Goal: Task Accomplishment & Management: Use online tool/utility

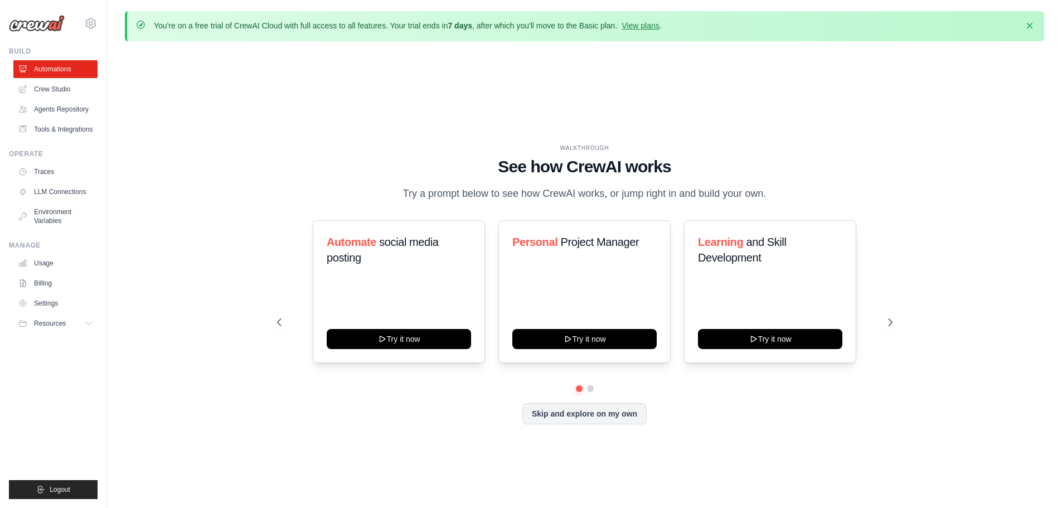
click at [308, 163] on h1 "See how CrewAI works" at bounding box center [585, 167] width 616 height 20
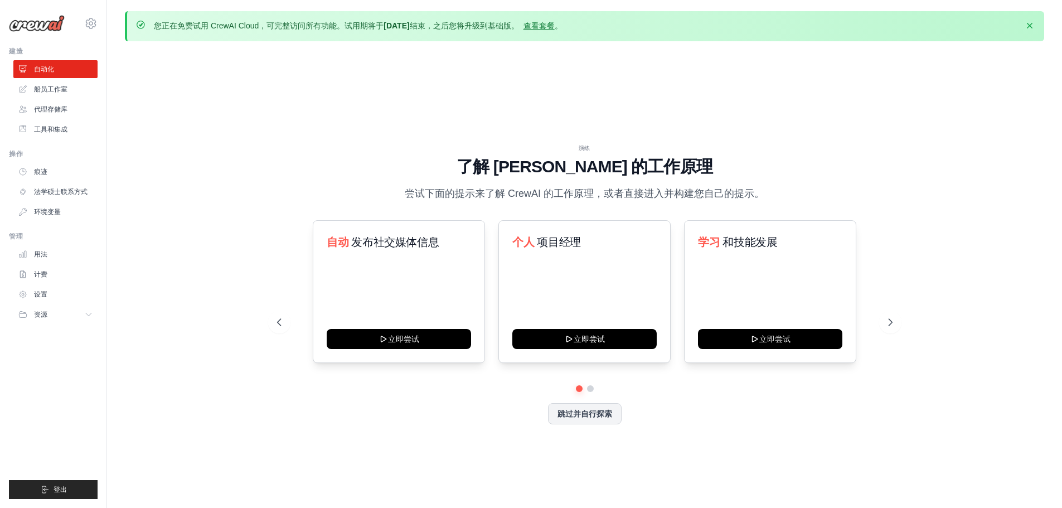
click at [443, 159] on h1 "了解 [PERSON_NAME] 的工作原理" at bounding box center [585, 167] width 616 height 20
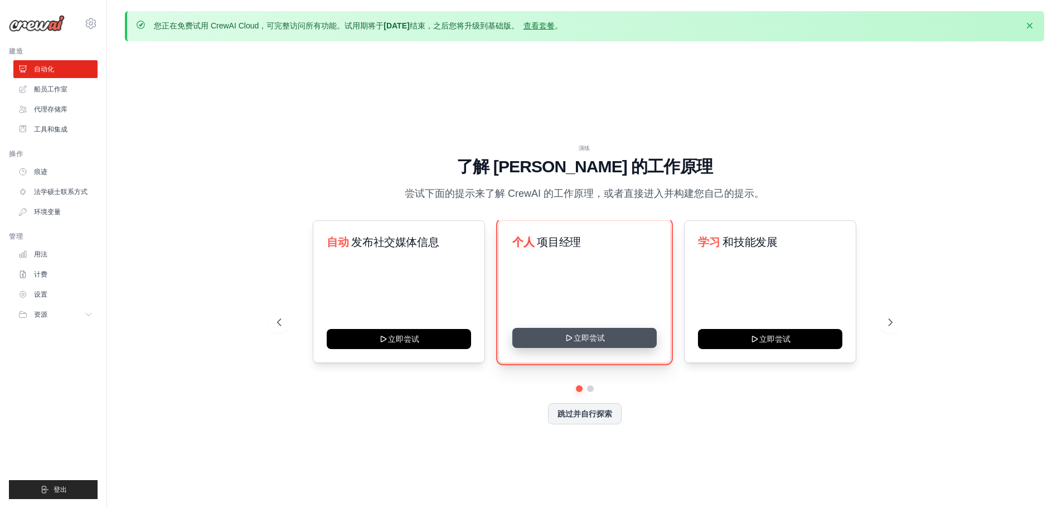
click at [593, 340] on button "立即尝试" at bounding box center [584, 338] width 144 height 20
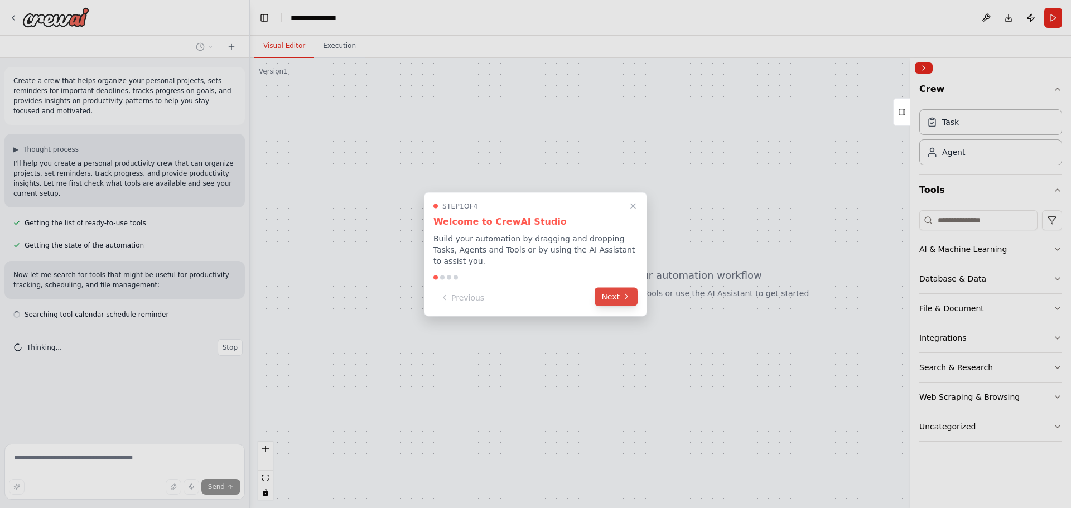
click at [610, 299] on button "Next" at bounding box center [615, 296] width 43 height 18
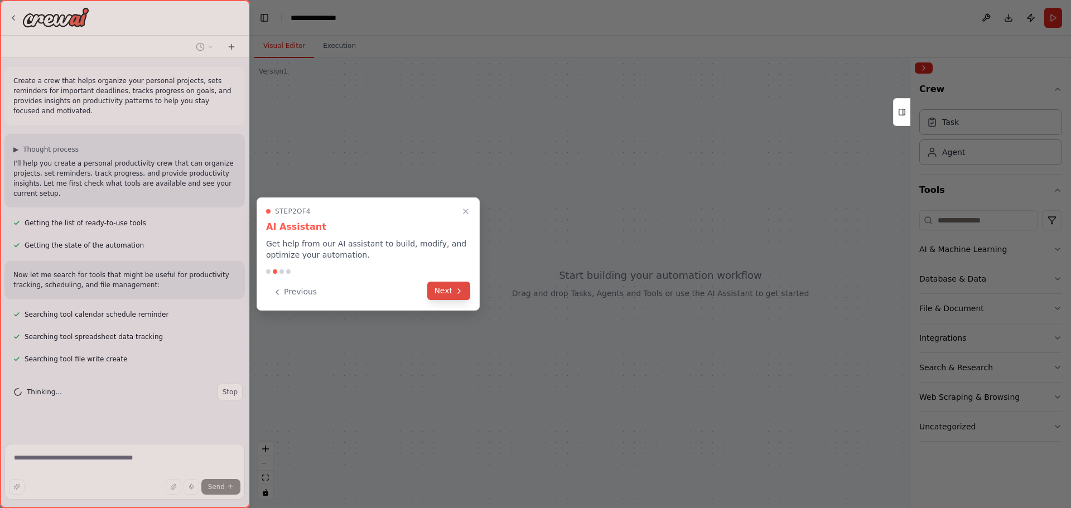
click at [449, 292] on button "Next" at bounding box center [448, 291] width 43 height 18
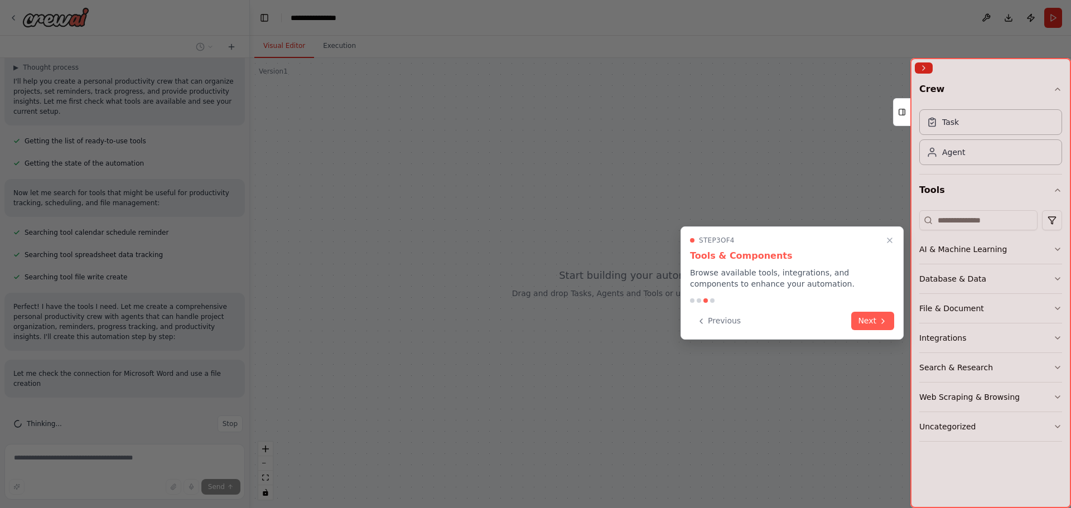
scroll to position [92, 0]
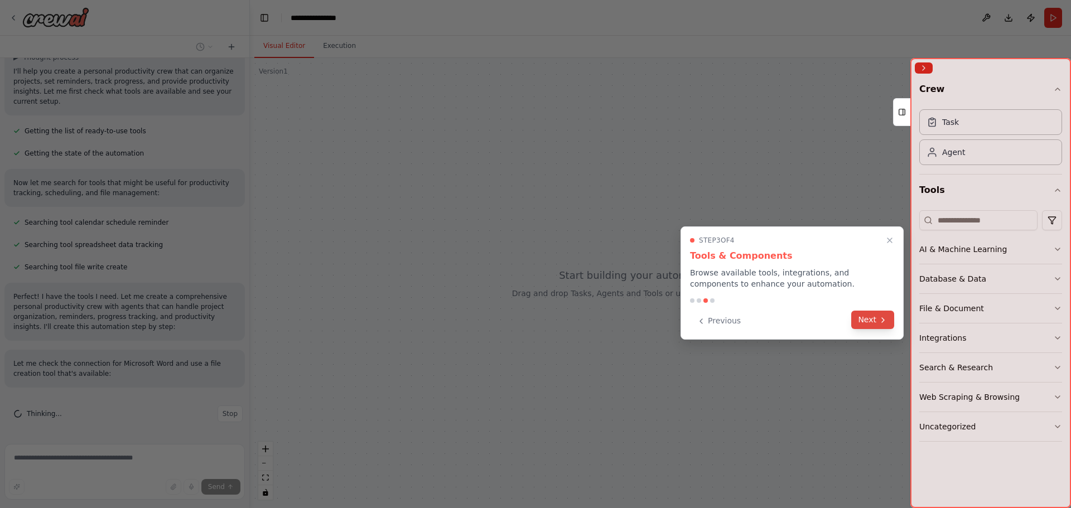
click at [876, 323] on button "Next" at bounding box center [872, 320] width 43 height 18
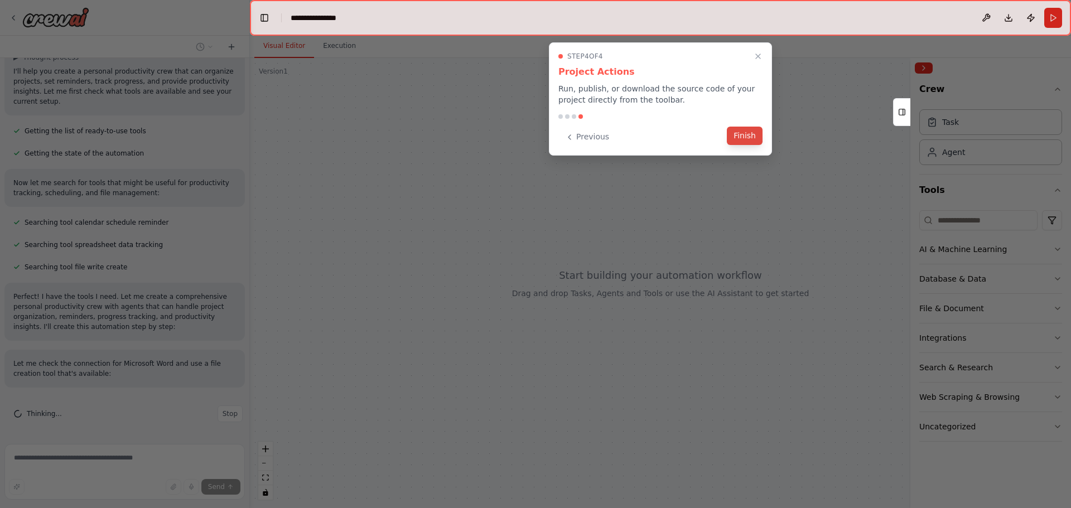
click at [746, 135] on button "Finish" at bounding box center [745, 136] width 36 height 18
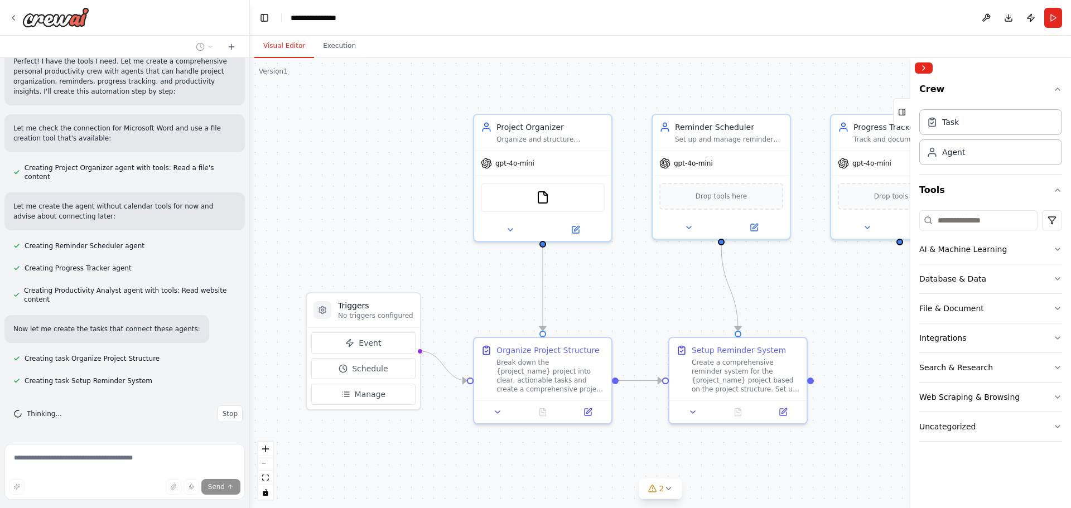
scroll to position [350, 0]
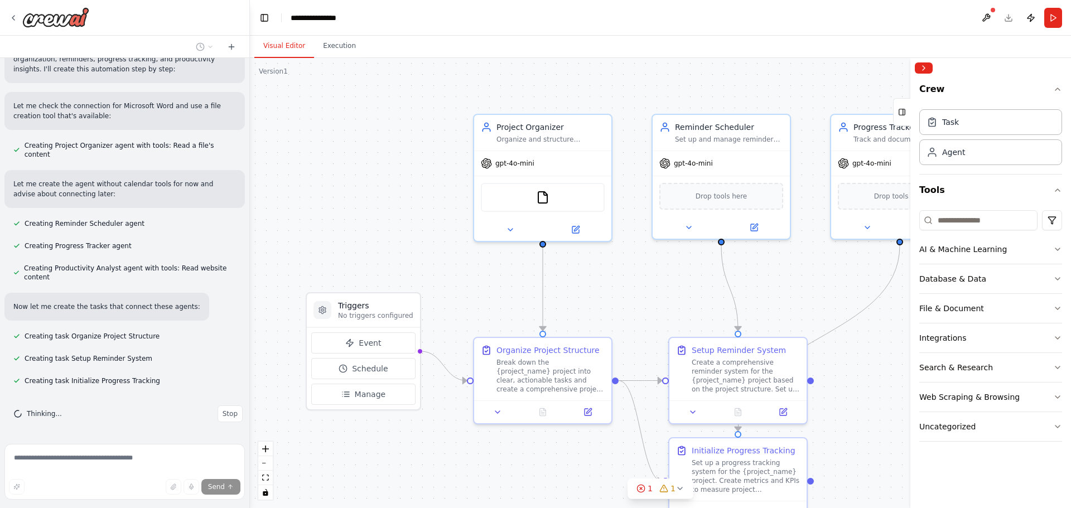
click at [638, 308] on div ".deletable-edge-delete-btn { width: 20px; height: 20px; border: 0px solid #ffff…" at bounding box center [660, 283] width 821 height 450
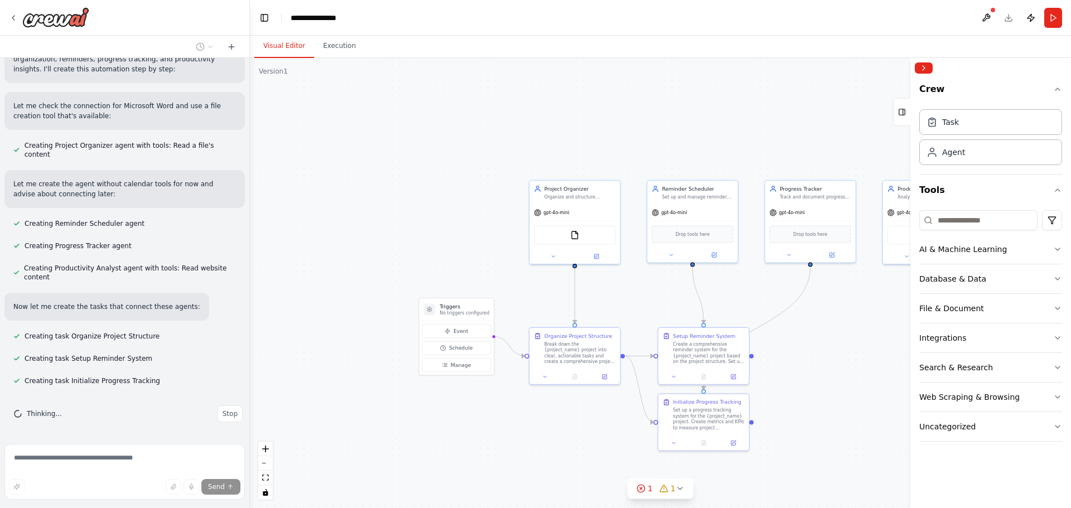
scroll to position [372, 0]
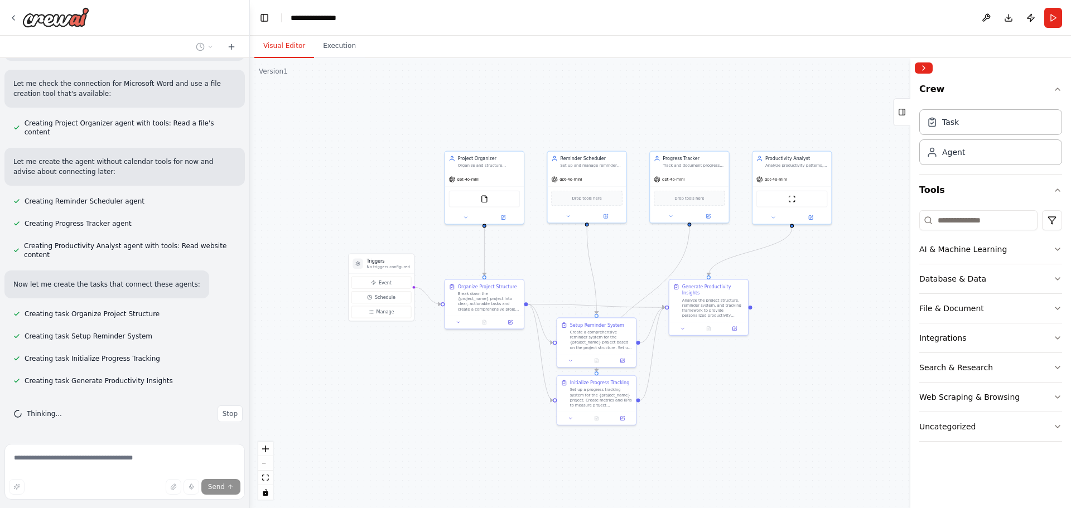
drag, startPoint x: 640, startPoint y: 313, endPoint x: 541, endPoint y: 268, distance: 108.3
click at [541, 268] on div ".deletable-edge-delete-btn { width: 20px; height: 20px; border: 0px solid #ffff…" at bounding box center [660, 283] width 821 height 450
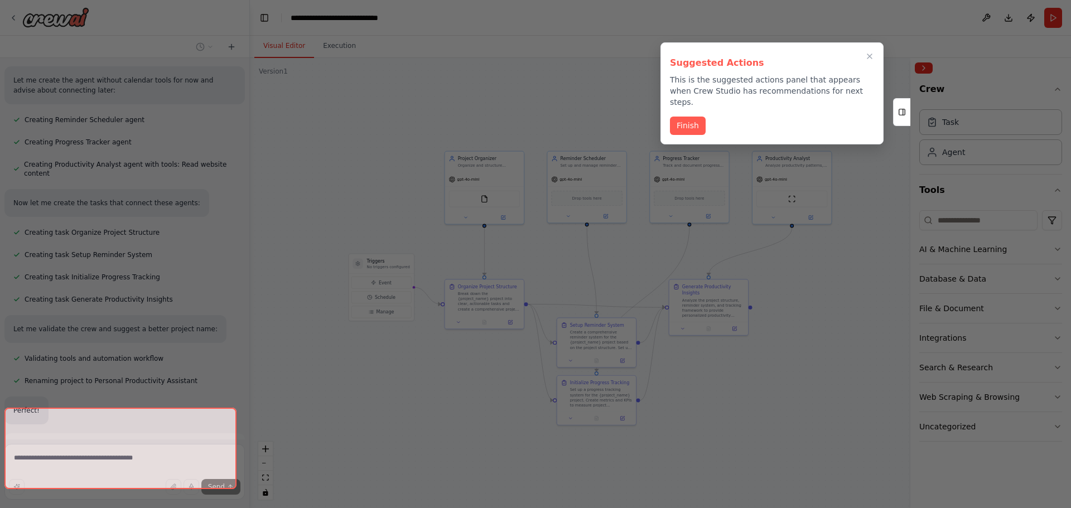
scroll to position [480, 0]
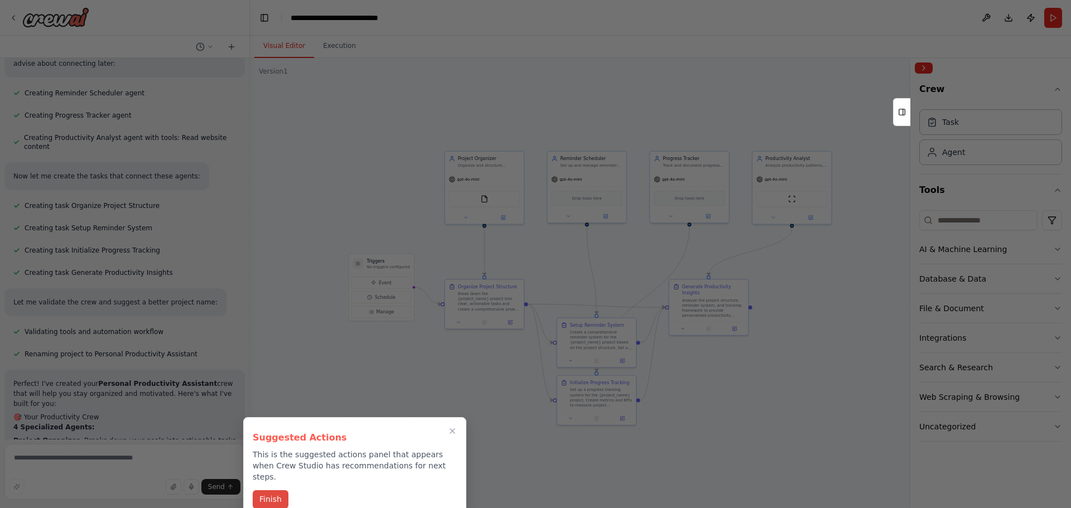
click at [275, 490] on button "Finish" at bounding box center [271, 499] width 36 height 18
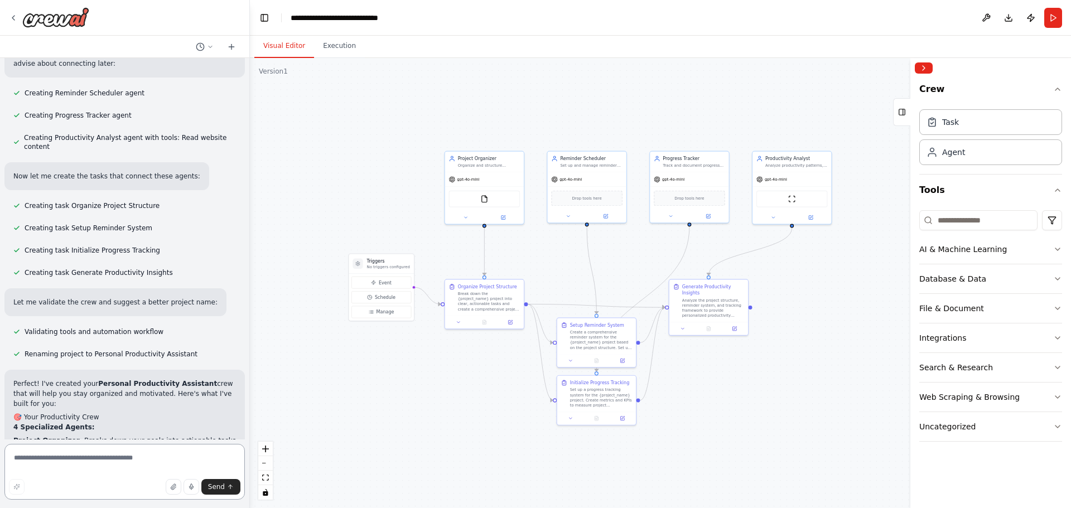
click at [109, 465] on textarea at bounding box center [124, 472] width 240 height 56
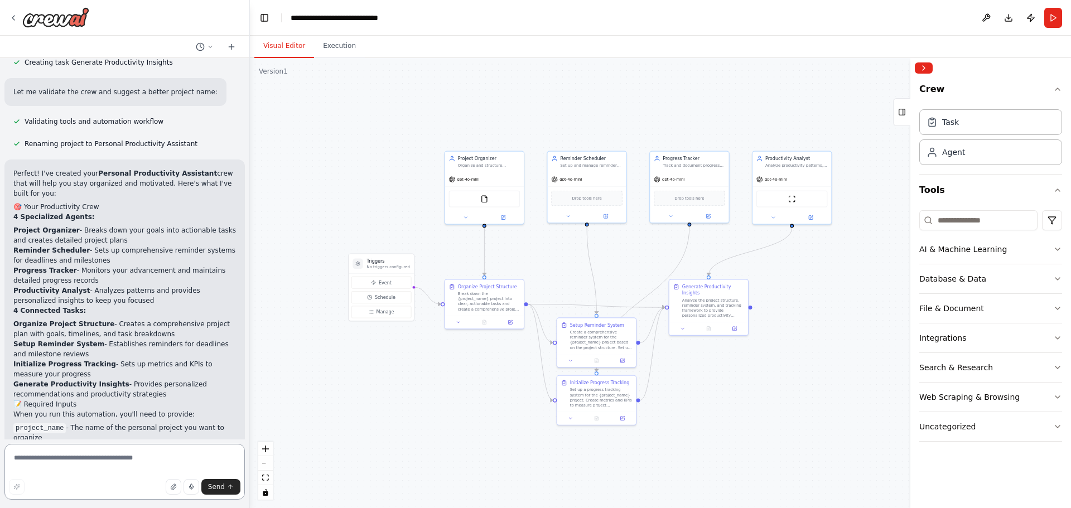
scroll to position [703, 0]
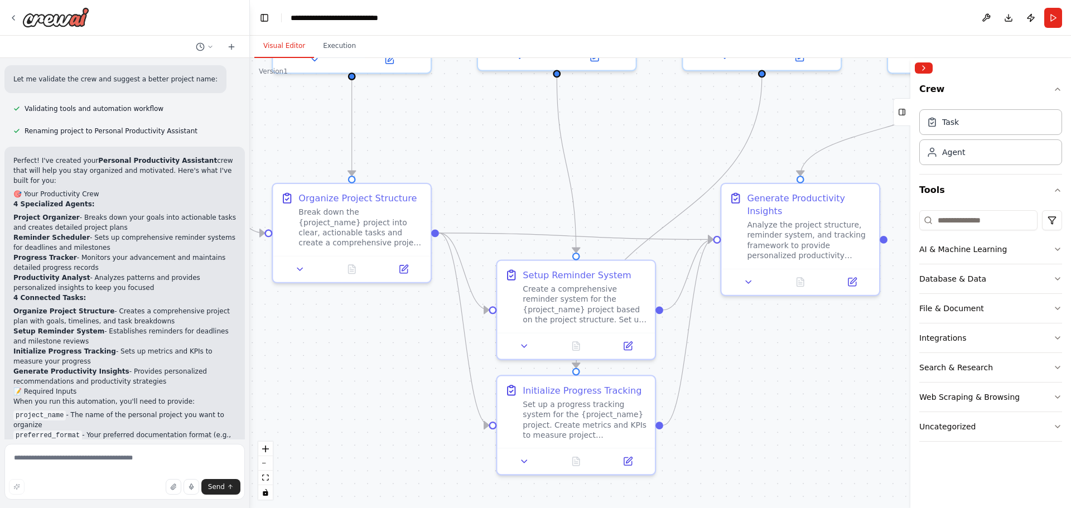
click at [748, 384] on div ".deletable-edge-delete-btn { width: 20px; height: 20px; border: 0px solid #ffff…" at bounding box center [660, 283] width 821 height 450
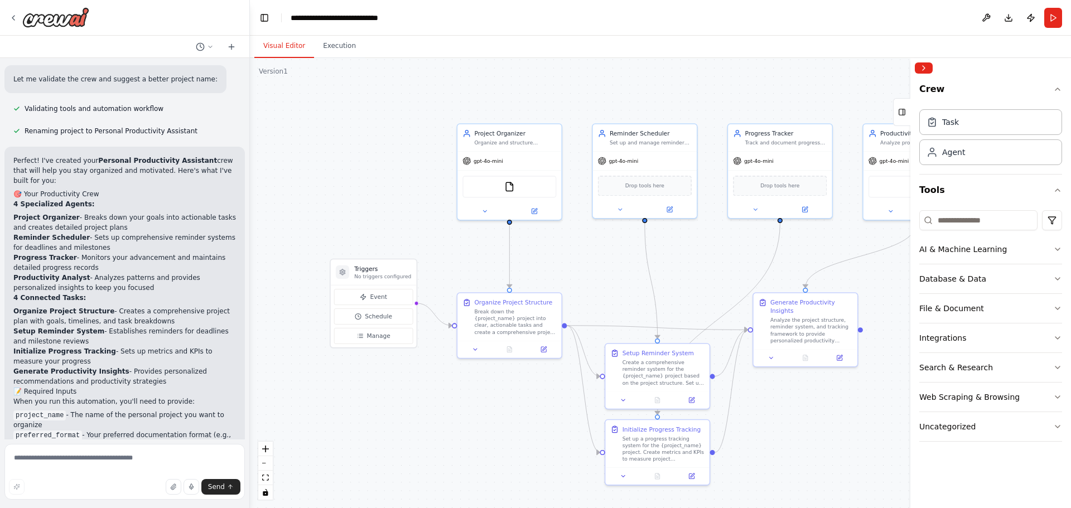
drag, startPoint x: 561, startPoint y: 237, endPoint x: 584, endPoint y: 278, distance: 47.5
click at [584, 278] on div ".deletable-edge-delete-btn { width: 20px; height: 20px; border: 0px solid #ffff…" at bounding box center [660, 283] width 821 height 450
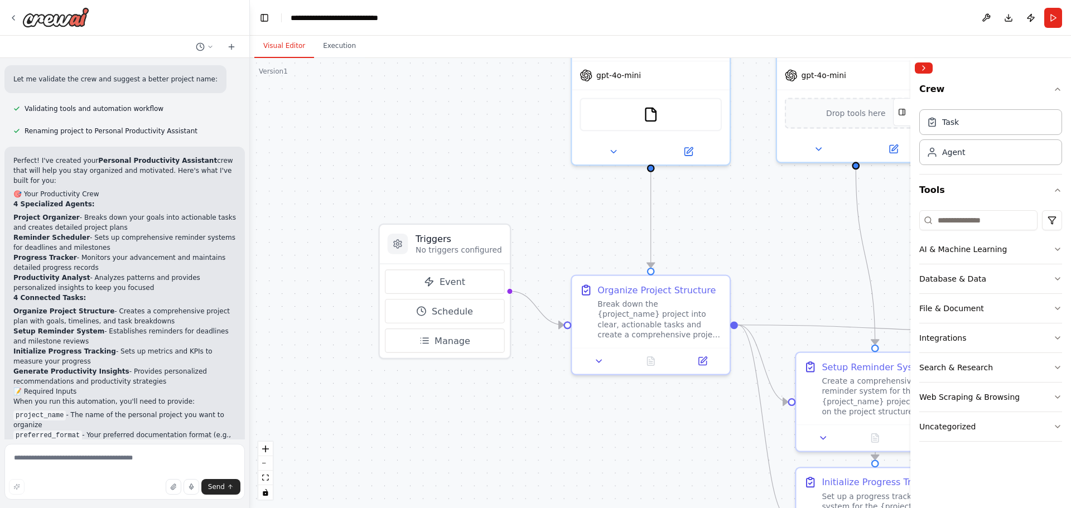
drag, startPoint x: 428, startPoint y: 405, endPoint x: 520, endPoint y: 431, distance: 95.5
click at [539, 458] on div ".deletable-edge-delete-btn { width: 20px; height: 20px; border: 0px solid #ffff…" at bounding box center [660, 283] width 821 height 450
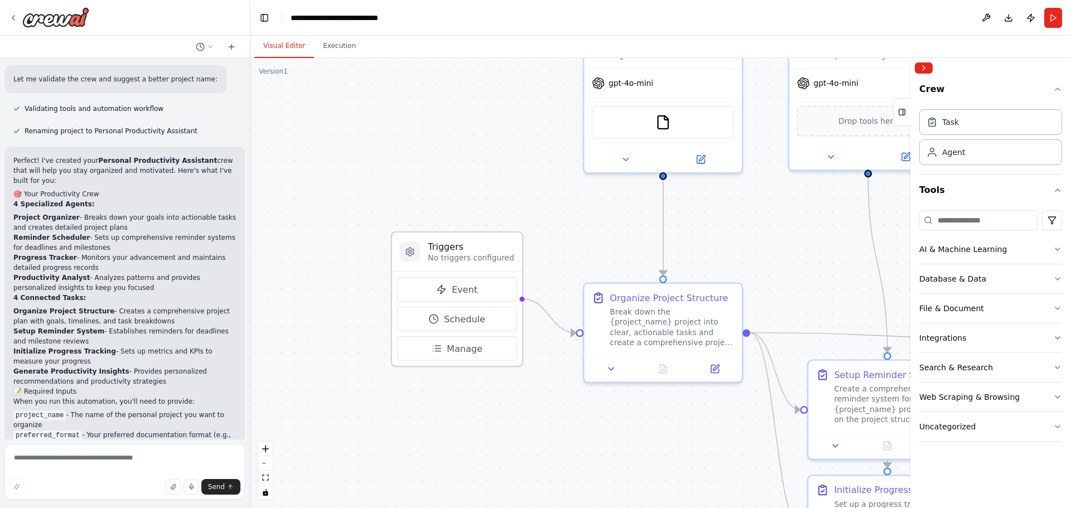
click at [451, 253] on p "No triggers configured" at bounding box center [471, 258] width 86 height 10
click at [414, 260] on div at bounding box center [410, 251] width 21 height 21
click at [465, 293] on span "Event" at bounding box center [465, 289] width 26 height 13
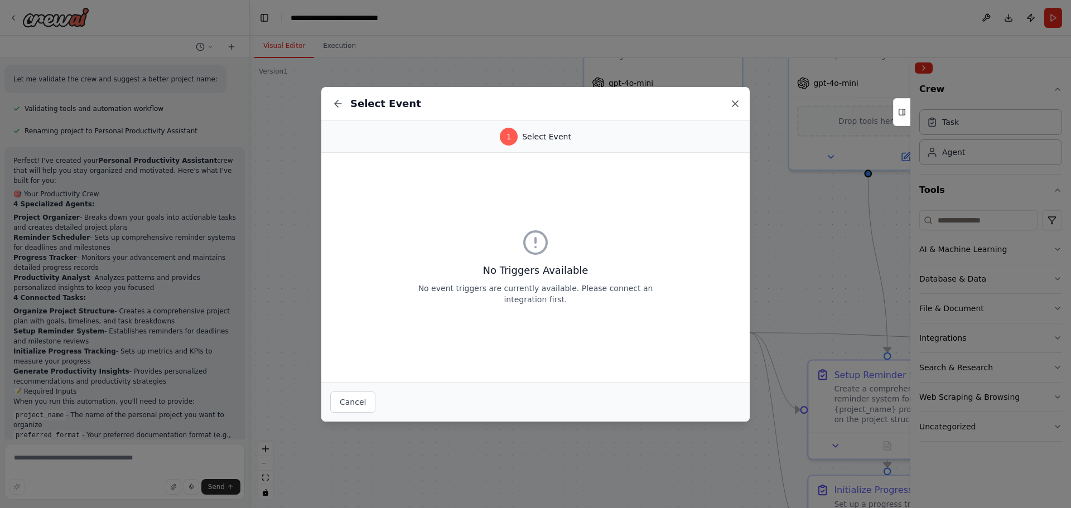
click at [732, 103] on icon at bounding box center [734, 103] width 11 height 11
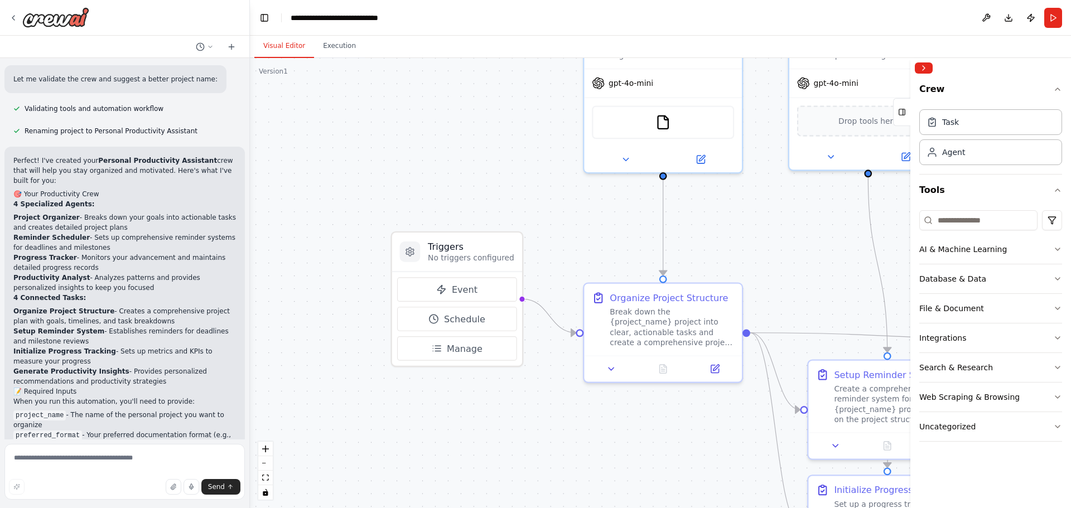
click at [805, 259] on div ".deletable-edge-delete-btn { width: 20px; height: 20px; border: 0px solid #ffff…" at bounding box center [660, 283] width 821 height 450
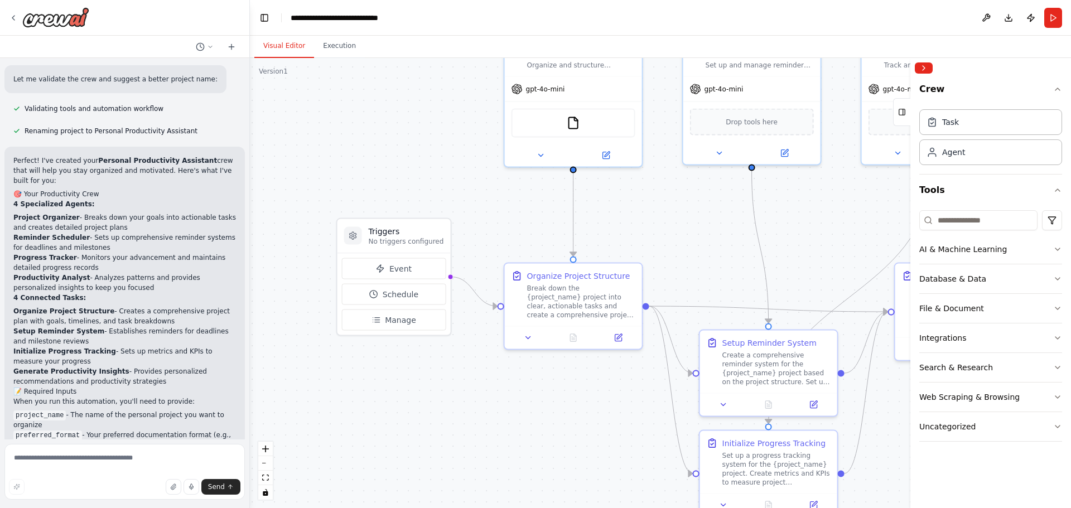
drag, startPoint x: 806, startPoint y: 262, endPoint x: 699, endPoint y: 245, distance: 108.5
click at [699, 245] on div ".deletable-edge-delete-btn { width: 20px; height: 20px; border: 0px solid #ffff…" at bounding box center [660, 283] width 821 height 450
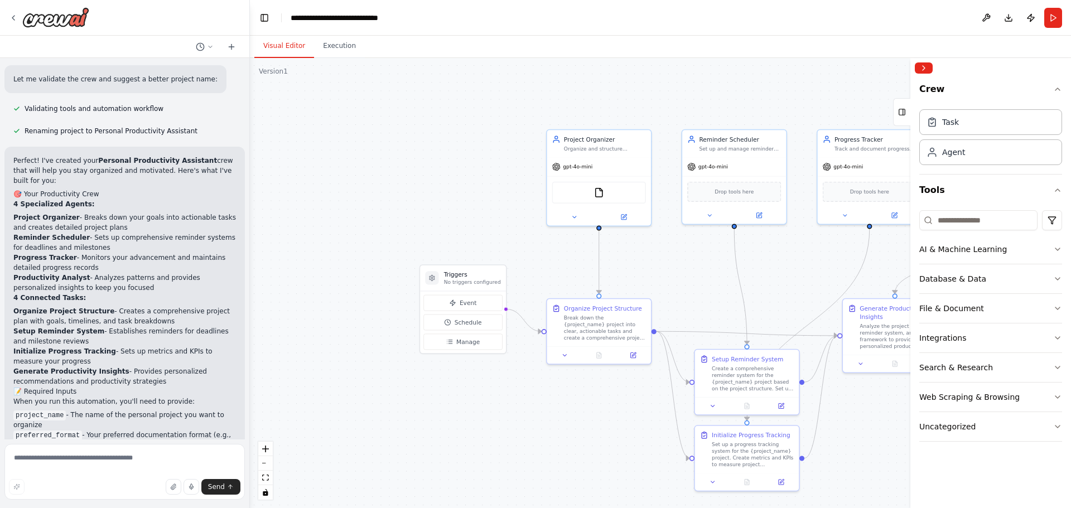
drag, startPoint x: 545, startPoint y: 205, endPoint x: 589, endPoint y: 258, distance: 68.9
click at [583, 263] on div ".deletable-edge-delete-btn { width: 20px; height: 20px; border: 0px solid #ffff…" at bounding box center [660, 283] width 821 height 450
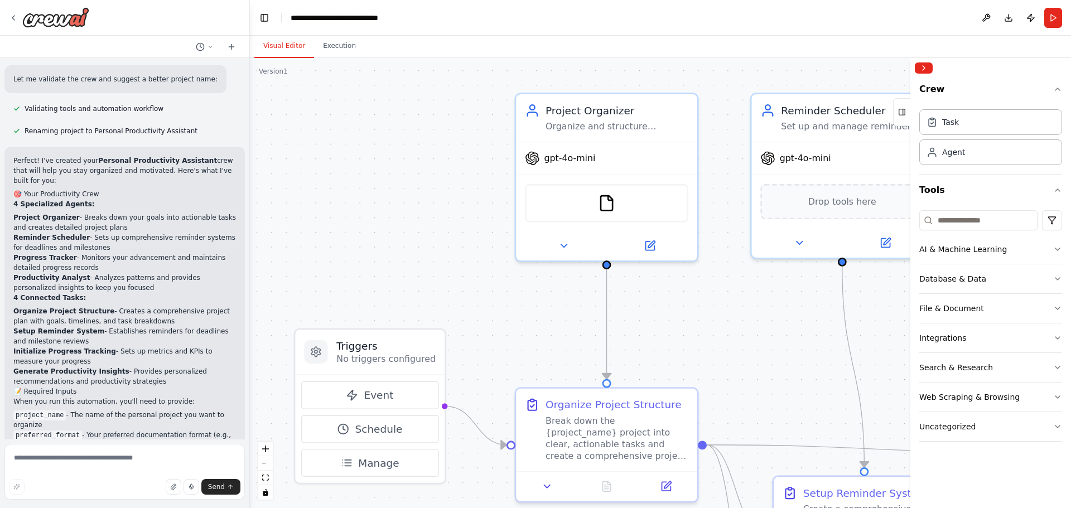
click at [682, 310] on div ".deletable-edge-delete-btn { width: 20px; height: 20px; border: 0px solid #ffff…" at bounding box center [660, 283] width 821 height 450
click at [596, 121] on div "Organize and structure personal projects by creating detailed project plans, br…" at bounding box center [616, 124] width 143 height 12
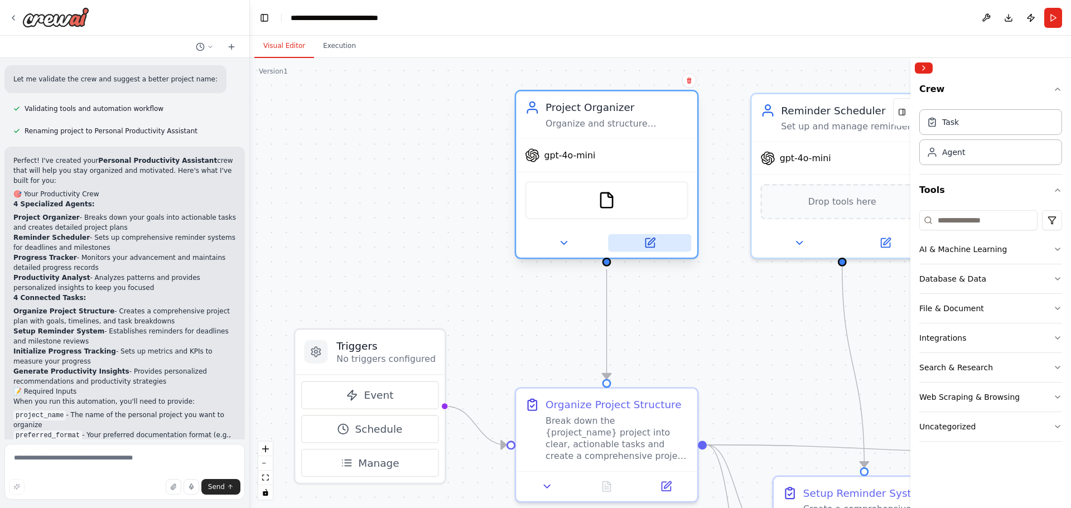
click at [644, 244] on icon at bounding box center [650, 243] width 12 height 12
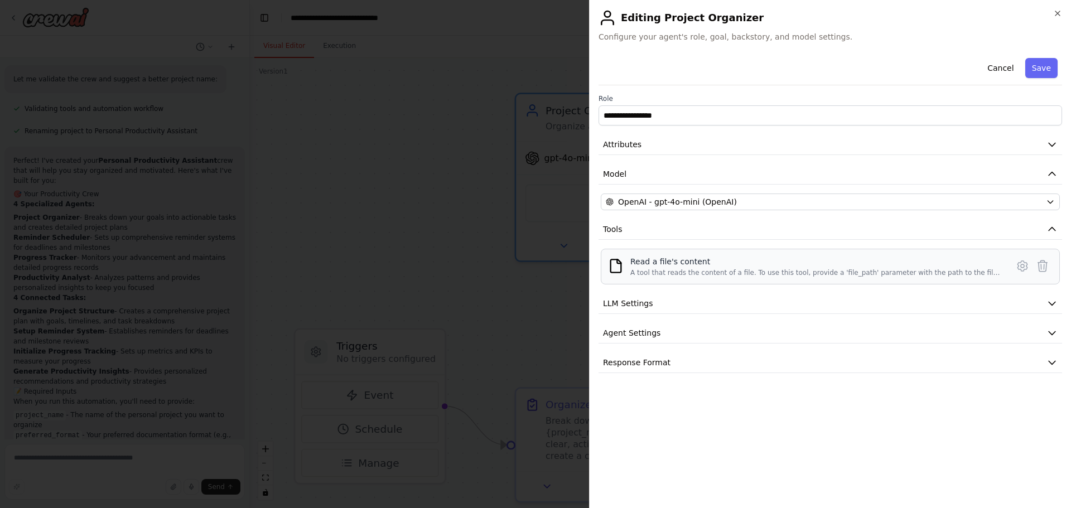
click at [967, 271] on div "A tool that reads the content of a file. To use this tool, provide a 'file_path…" at bounding box center [815, 272] width 371 height 9
click at [1022, 265] on icon at bounding box center [1021, 265] width 13 height 13
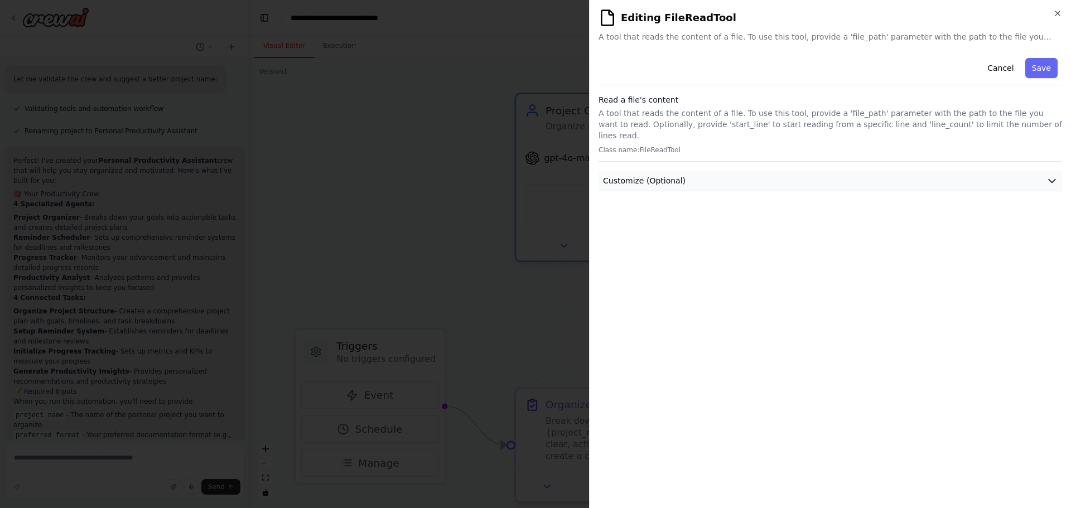
click at [1043, 171] on button "Customize (Optional)" at bounding box center [829, 181] width 463 height 21
click at [719, 291] on div "**********" at bounding box center [829, 277] width 463 height 446
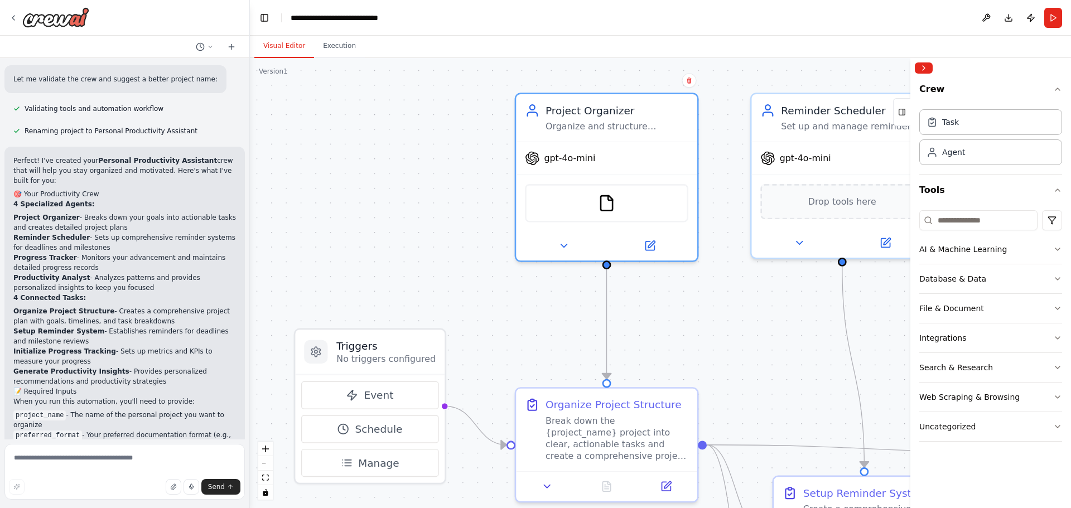
click at [792, 312] on div ".deletable-edge-delete-btn { width: 20px; height: 20px; border: 0px solid #ffff…" at bounding box center [660, 283] width 821 height 450
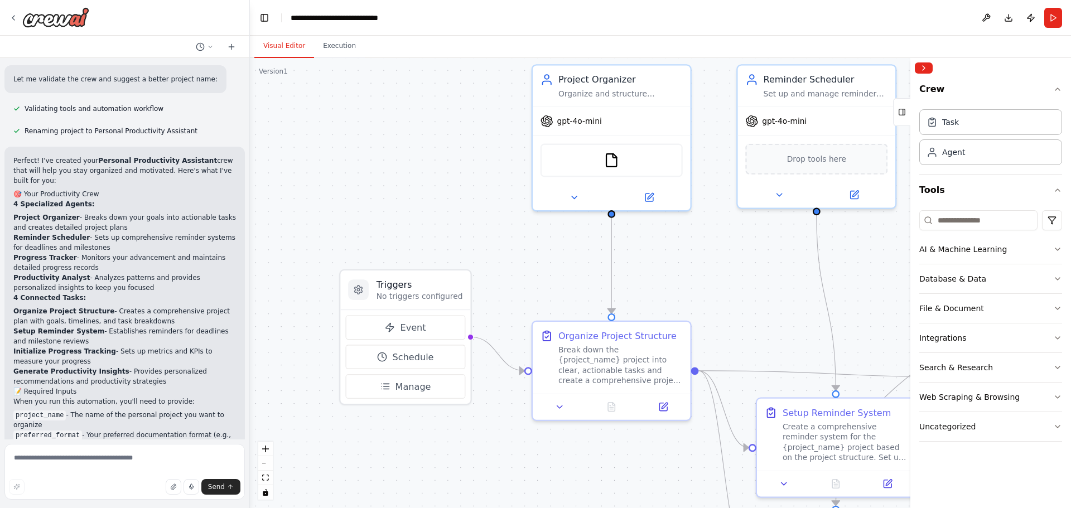
drag, startPoint x: 795, startPoint y: 327, endPoint x: 776, endPoint y: 260, distance: 70.1
click at [776, 260] on div ".deletable-edge-delete-btn { width: 20px; height: 20px; border: 0px solid #ffff…" at bounding box center [660, 283] width 821 height 450
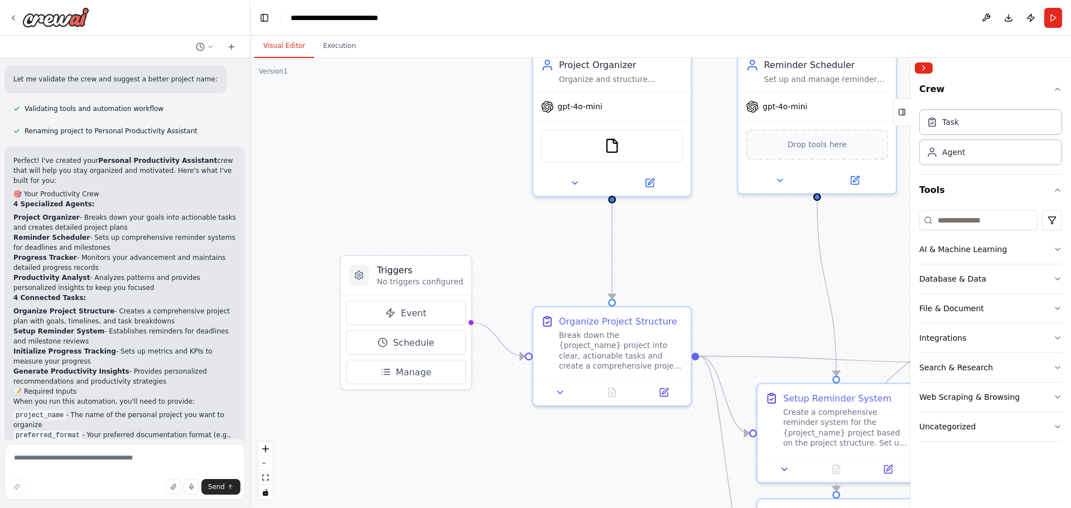
drag, startPoint x: 772, startPoint y: 281, endPoint x: 769, endPoint y: 244, distance: 37.0
click at [769, 244] on div ".deletable-edge-delete-btn { width: 20px; height: 20px; border: 0px solid #ffff…" at bounding box center [660, 283] width 821 height 450
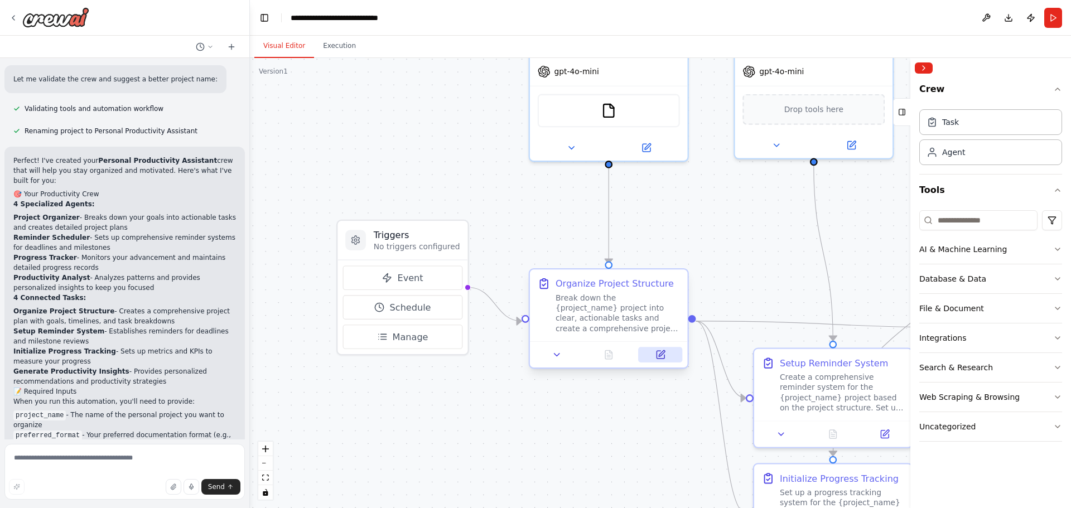
click at [660, 355] on icon at bounding box center [662, 353] width 6 height 6
click at [630, 424] on div ".deletable-edge-delete-btn { width: 20px; height: 20px; border: 0px solid #ffff…" at bounding box center [660, 283] width 821 height 450
click at [388, 171] on div ".deletable-edge-delete-btn { width: 20px; height: 20px; border: 0px solid #ffff…" at bounding box center [660, 283] width 821 height 450
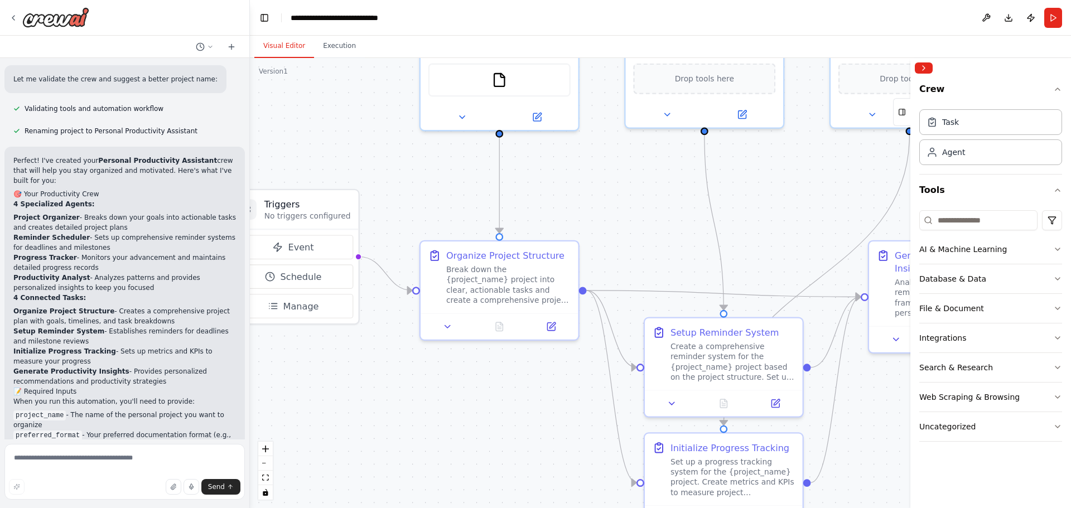
drag, startPoint x: 429, startPoint y: 159, endPoint x: 369, endPoint y: 139, distance: 63.8
click at [317, 128] on div ".deletable-edge-delete-btn { width: 20px; height: 20px; border: 0px solid #ffff…" at bounding box center [660, 283] width 821 height 450
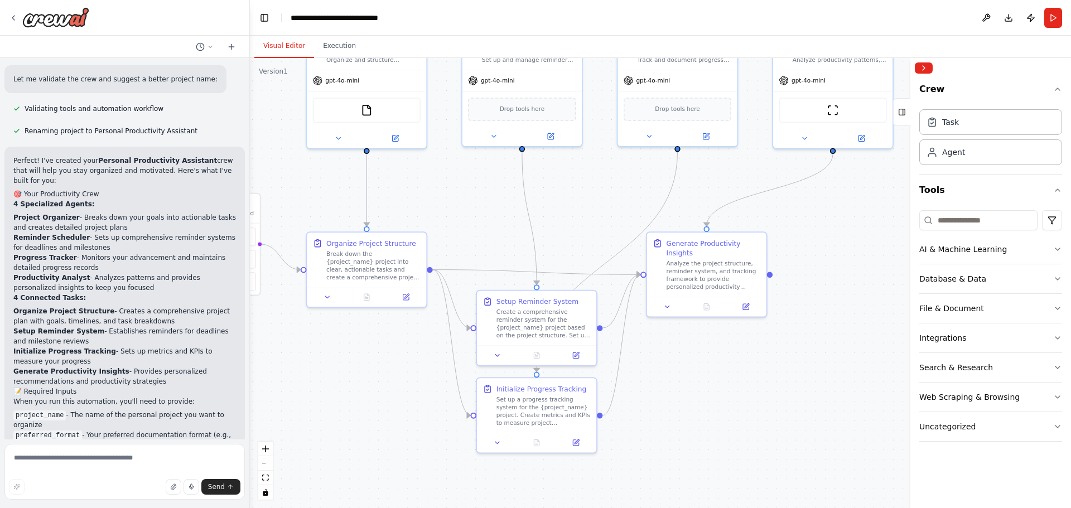
drag, startPoint x: 733, startPoint y: 212, endPoint x: 584, endPoint y: 217, distance: 149.0
click at [568, 217] on div ".deletable-edge-delete-btn { width: 20px; height: 20px; border: 0px solid #ffff…" at bounding box center [660, 283] width 821 height 450
drag, startPoint x: 756, startPoint y: 191, endPoint x: 643, endPoint y: 228, distance: 118.7
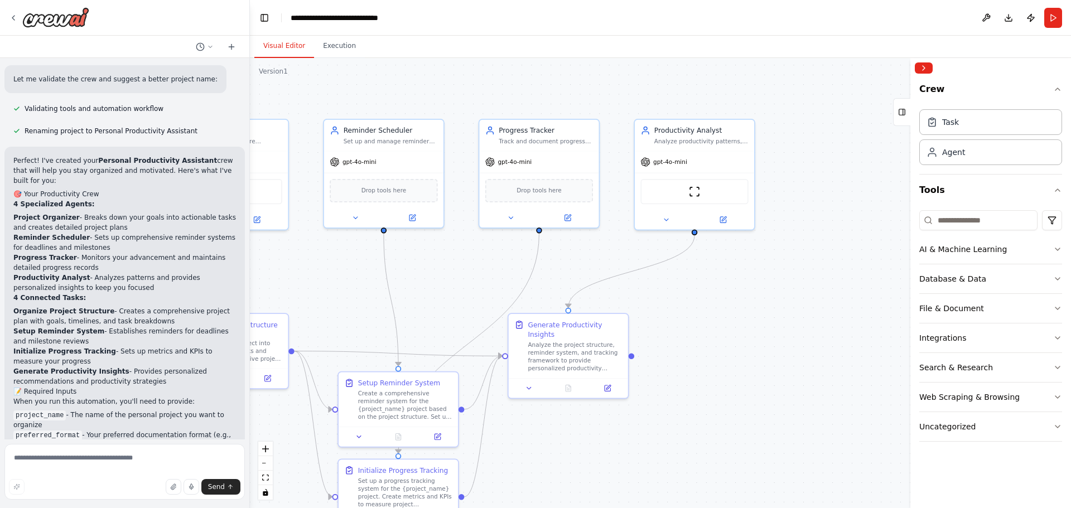
drag, startPoint x: 811, startPoint y: 225, endPoint x: 673, endPoint y: 307, distance: 160.0
click at [673, 307] on div ".deletable-edge-delete-btn { width: 20px; height: 20px; border: 0px solid #ffff…" at bounding box center [660, 283] width 821 height 450
click at [607, 360] on div "Analyze the project structure, reminder system, and tracking framework to provi…" at bounding box center [575, 354] width 94 height 31
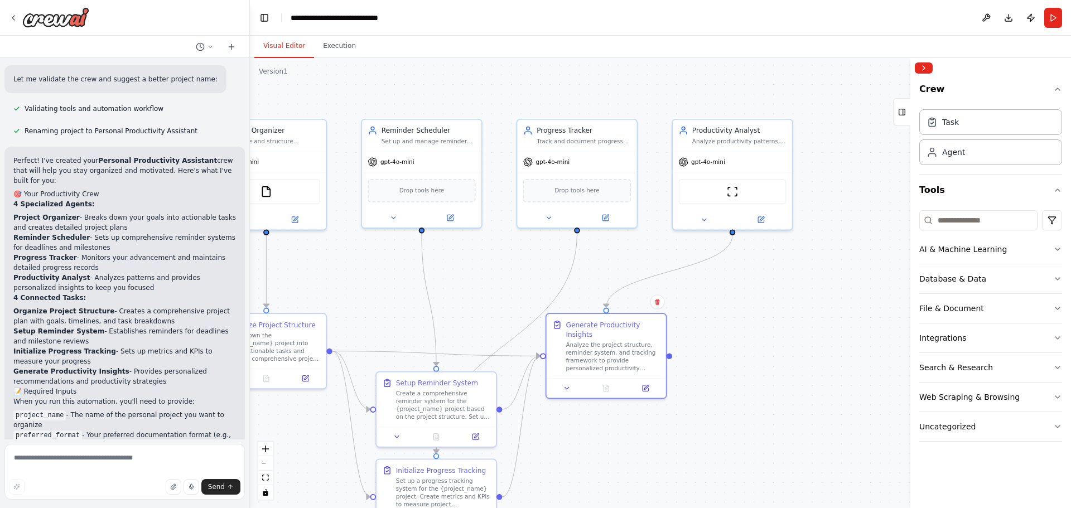
drag, startPoint x: 635, startPoint y: 360, endPoint x: 703, endPoint y: 361, distance: 68.6
click at [703, 361] on div ".deletable-edge-delete-btn { width: 20px; height: 20px; border: 0px solid #ffff…" at bounding box center [660, 283] width 821 height 450
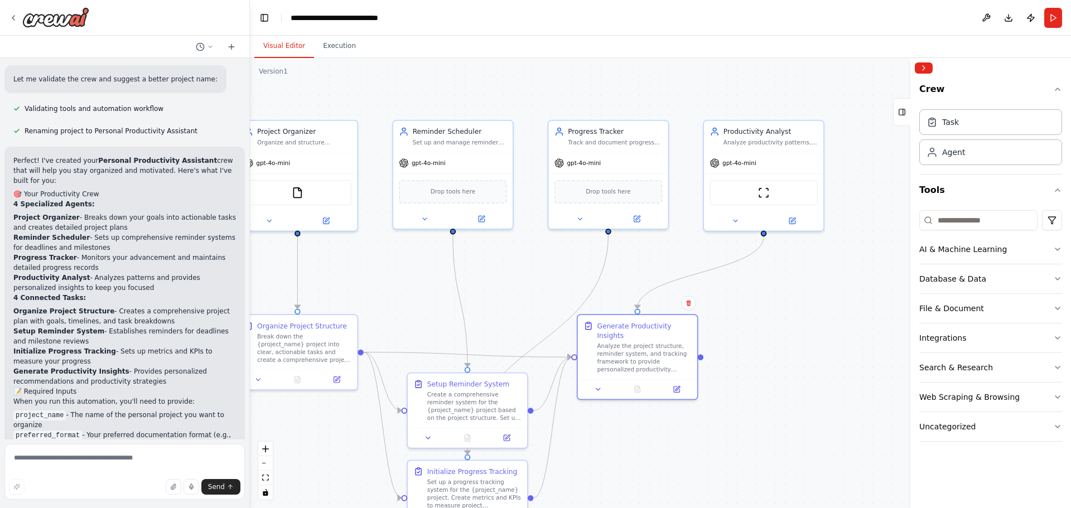
click at [718, 340] on div ".deletable-edge-delete-btn { width: 20px; height: 20px; border: 0px solid #ffff…" at bounding box center [660, 283] width 821 height 450
click at [804, 338] on div ".deletable-edge-delete-btn { width: 20px; height: 20px; border: 0px solid #ffff…" at bounding box center [660, 283] width 821 height 450
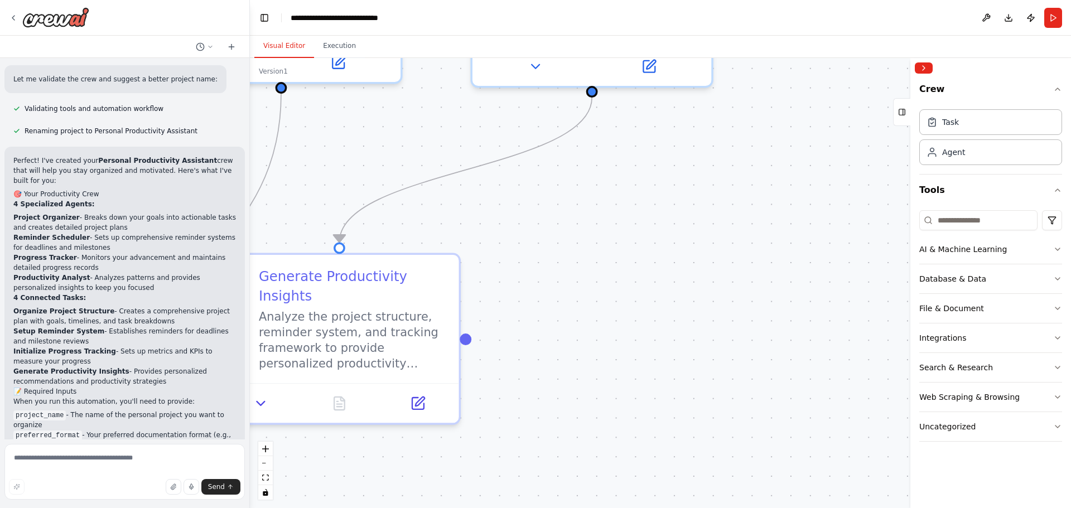
drag, startPoint x: 800, startPoint y: 357, endPoint x: 650, endPoint y: 313, distance: 156.5
click at [652, 315] on div ".deletable-edge-delete-btn { width: 20px; height: 20px; border: 0px solid #ffff…" at bounding box center [660, 283] width 821 height 450
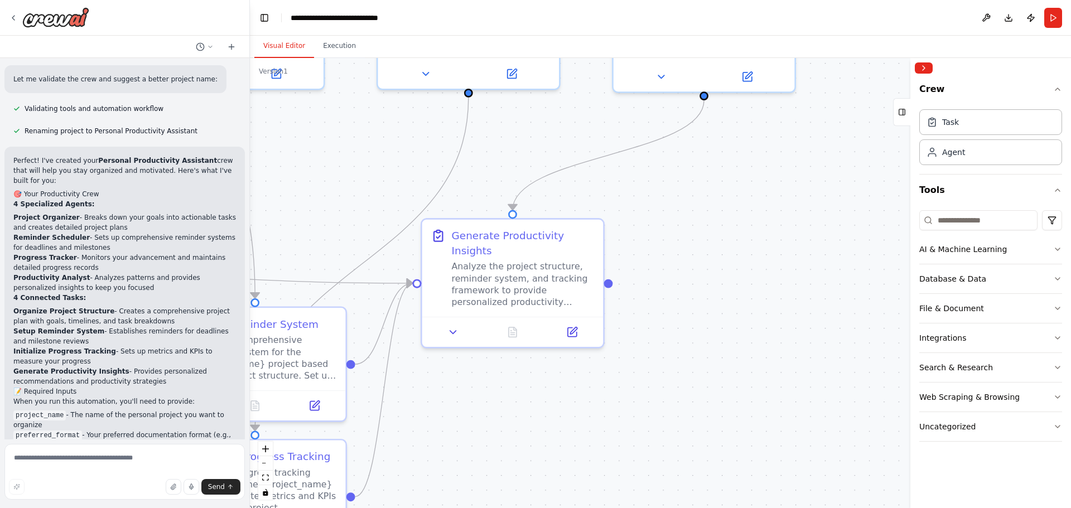
drag, startPoint x: 646, startPoint y: 297, endPoint x: 762, endPoint y: 250, distance: 125.6
click at [762, 250] on div ".deletable-edge-delete-btn { width: 20px; height: 20px; border: 0px solid #ffff…" at bounding box center [660, 283] width 821 height 450
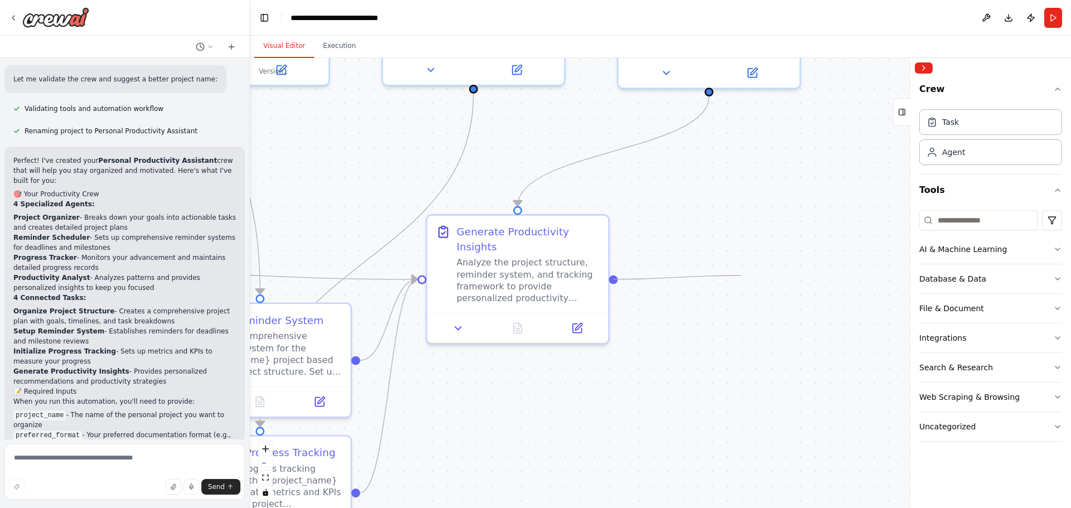
drag, startPoint x: 614, startPoint y: 281, endPoint x: 741, endPoint y: 275, distance: 126.7
click at [741, 275] on div ".deletable-edge-delete-btn { width: 20px; height: 20px; border: 0px solid #ffff…" at bounding box center [660, 283] width 821 height 450
click at [671, 279] on div ".deletable-edge-delete-btn { width: 20px; height: 20px; border: 0px solid #ffff…" at bounding box center [660, 283] width 821 height 450
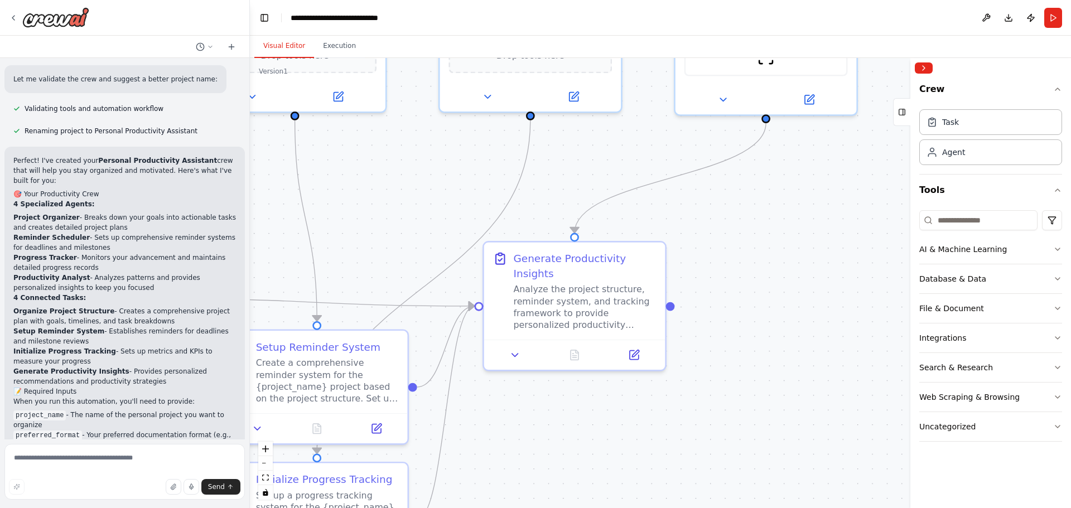
drag, startPoint x: 520, startPoint y: 393, endPoint x: 553, endPoint y: 382, distance: 34.2
click at [573, 418] on div ".deletable-edge-delete-btn { width: 20px; height: 20px; border: 0px solid #ffff…" at bounding box center [660, 283] width 821 height 450
click at [535, 272] on div "Generate Productivity Insights" at bounding box center [584, 264] width 143 height 30
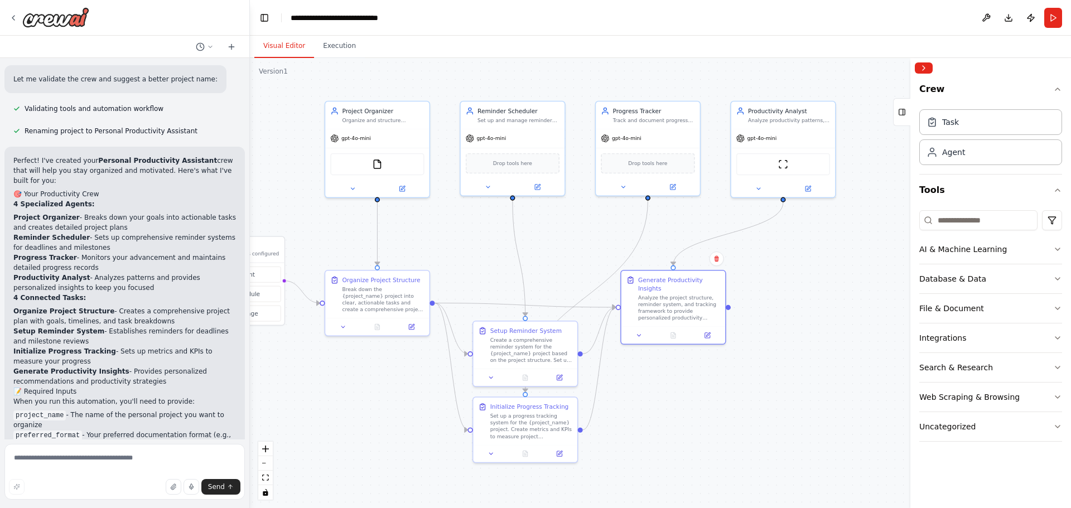
drag, startPoint x: 740, startPoint y: 309, endPoint x: 822, endPoint y: 278, distance: 87.7
click at [821, 278] on div ".deletable-edge-delete-btn { width: 20px; height: 20px; border: 0px solid #ffff…" at bounding box center [660, 283] width 821 height 450
